Goal: Transaction & Acquisition: Book appointment/travel/reservation

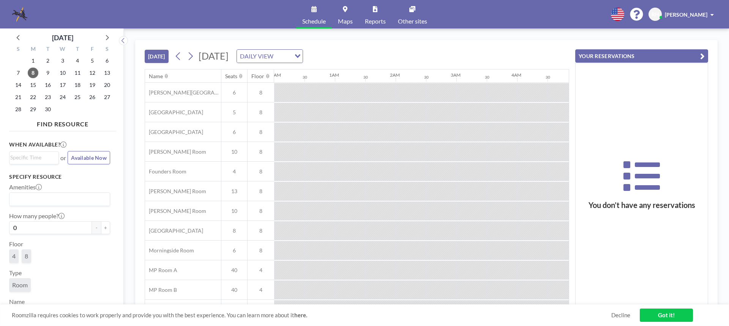
scroll to position [0, 820]
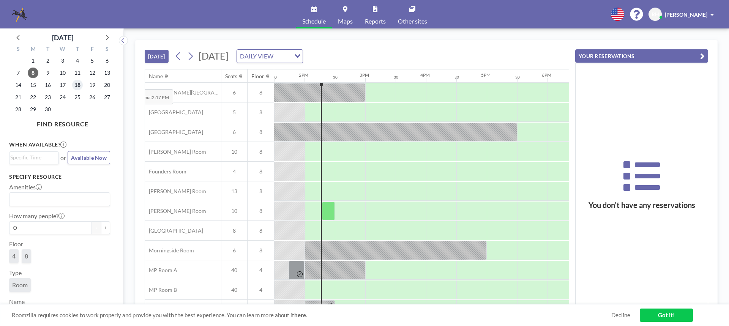
click at [77, 84] on span "18" at bounding box center [77, 85] width 11 height 11
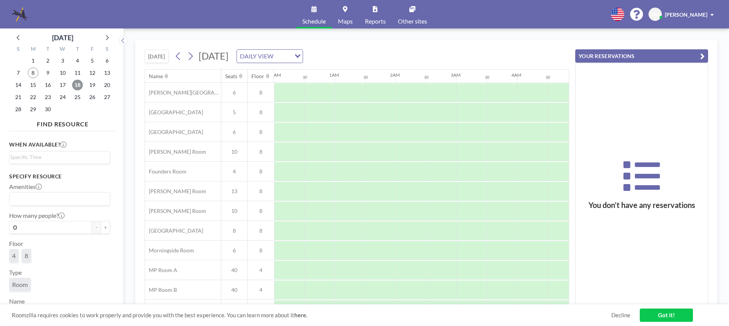
scroll to position [0, 456]
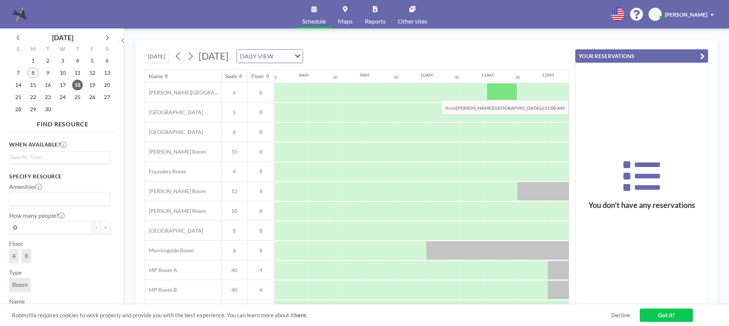
click at [504, 94] on div at bounding box center [502, 92] width 30 height 19
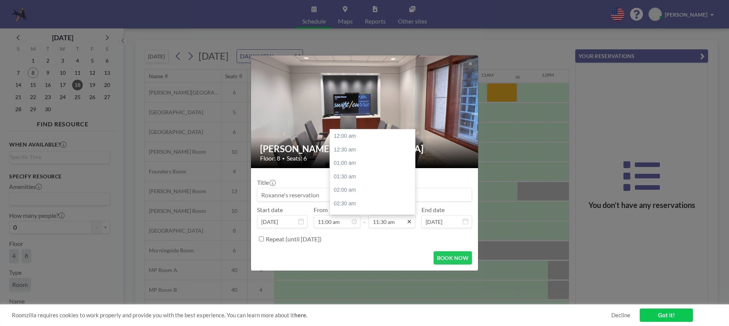
scroll to position [311, 0]
click at [389, 225] on input "11:30 am" at bounding box center [392, 221] width 47 height 13
click at [346, 205] on div "02:00 pm" at bounding box center [374, 204] width 89 height 14
click at [346, 179] on div "05:00 pm" at bounding box center [374, 179] width 89 height 14
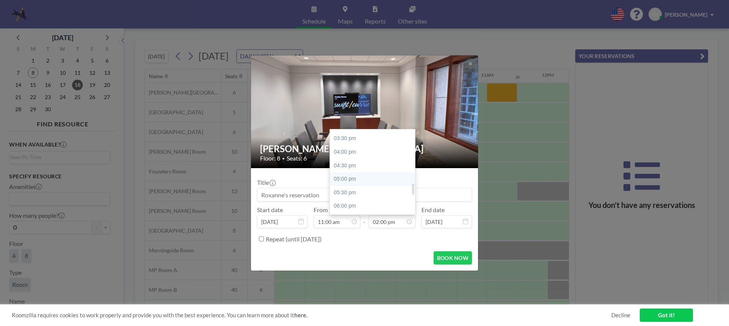
type input "05:00 pm"
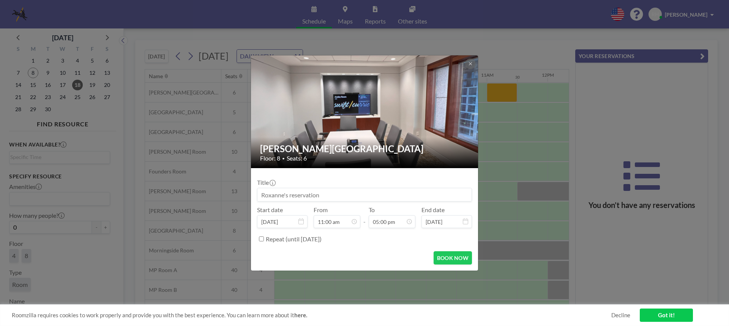
scroll to position [297, 0]
click at [297, 195] on input at bounding box center [365, 194] width 214 height 13
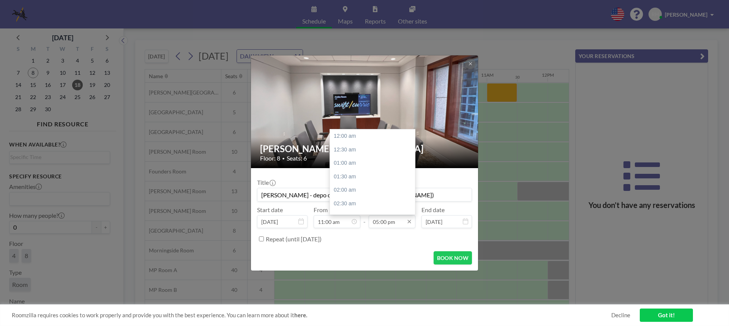
scroll to position [460, 0]
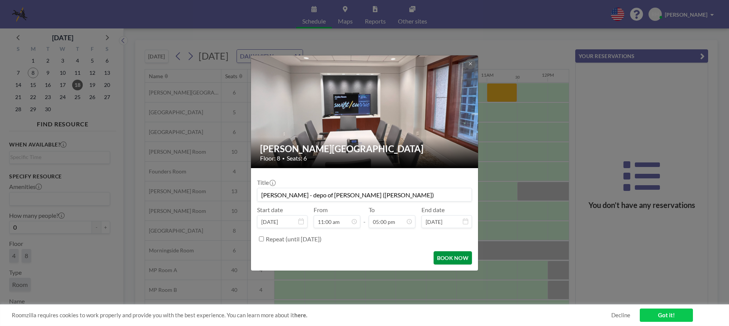
type input "[PERSON_NAME] - depo of [PERSON_NAME] ([PERSON_NAME])"
click at [459, 260] on button "BOOK NOW" at bounding box center [453, 257] width 38 height 13
